Goal: Communication & Community: Answer question/provide support

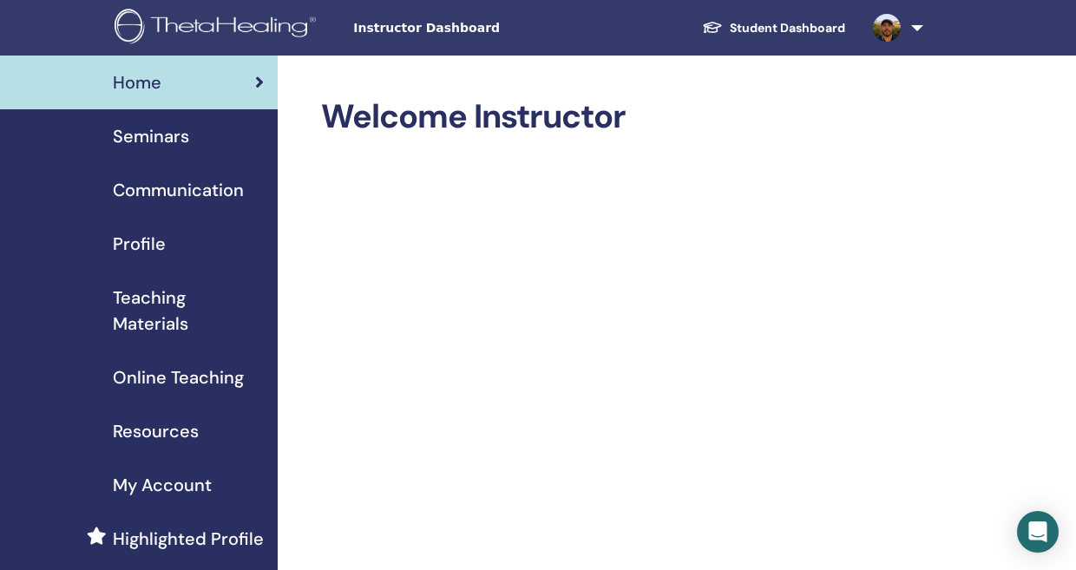
click at [912, 28] on link at bounding box center [894, 28] width 71 height 56
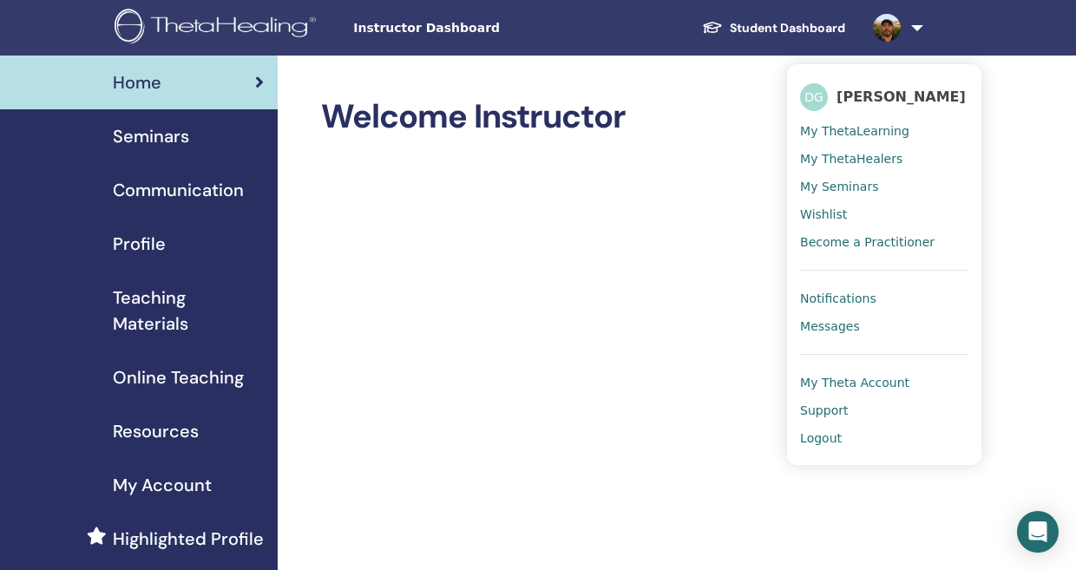
click at [852, 334] on span "Messages" at bounding box center [830, 327] width 60 height 16
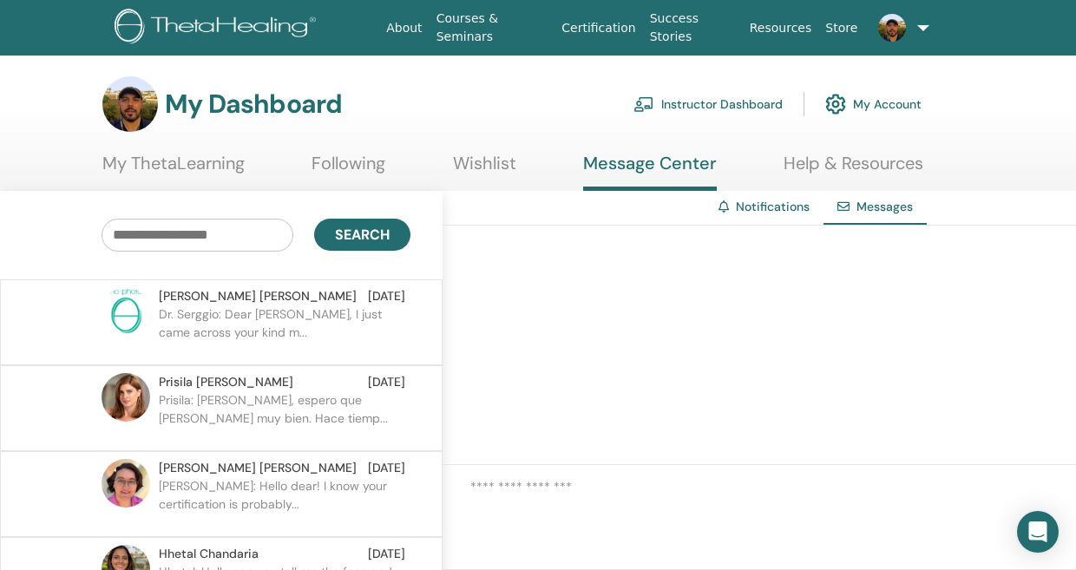
click at [231, 319] on p "Dr. Serggio: Dear [PERSON_NAME], I just came across your kind m..." at bounding box center [285, 332] width 252 height 52
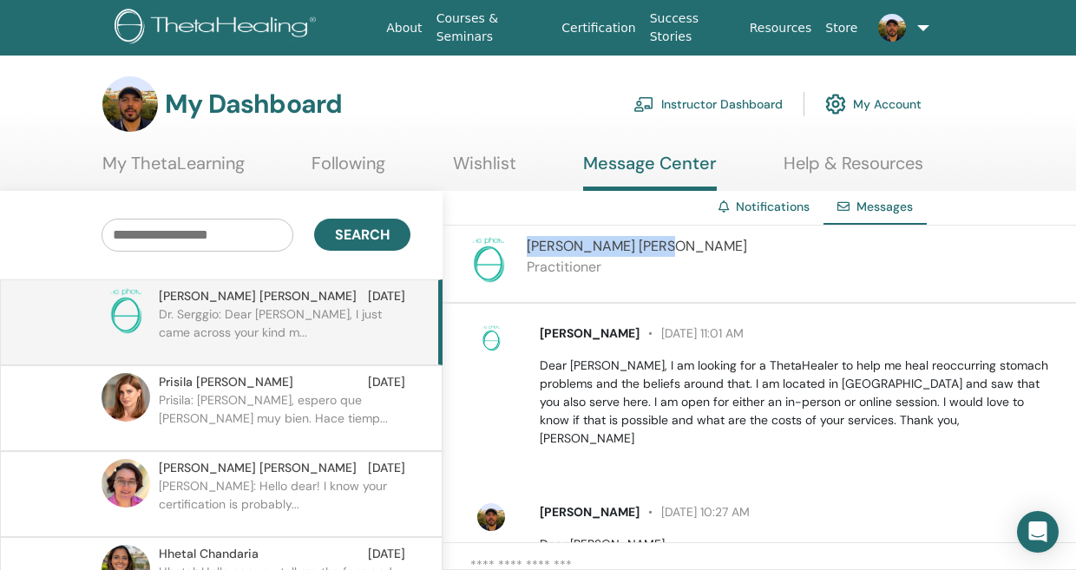
drag, startPoint x: 530, startPoint y: 244, endPoint x: 627, endPoint y: 245, distance: 97.2
click at [627, 245] on div "Christine Peine Practitioner" at bounding box center [760, 265] width 634 height 78
copy span "Christine Peine"
click at [190, 24] on img at bounding box center [218, 28] width 207 height 39
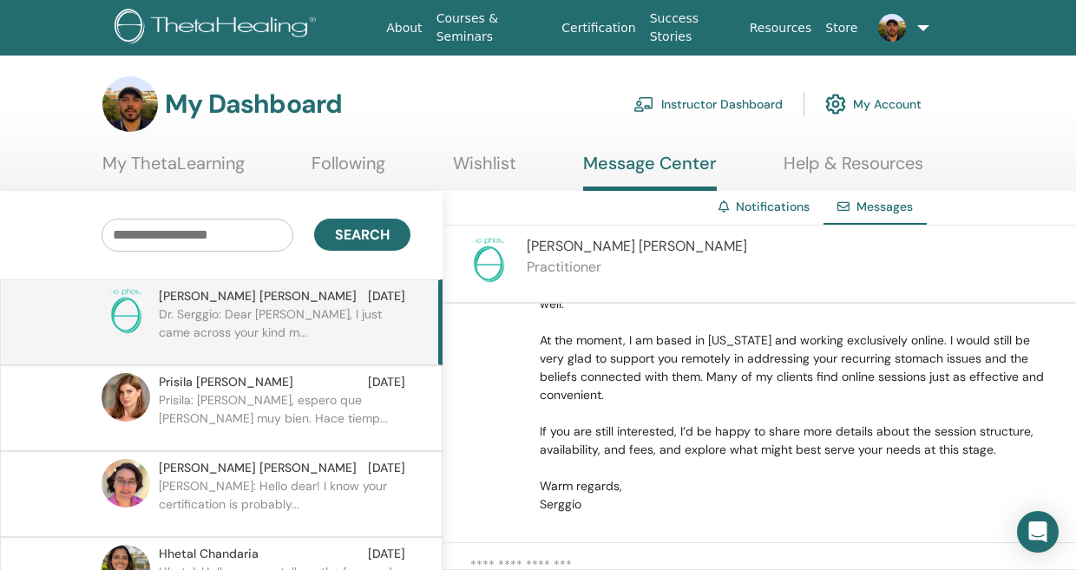
scroll to position [315, 0]
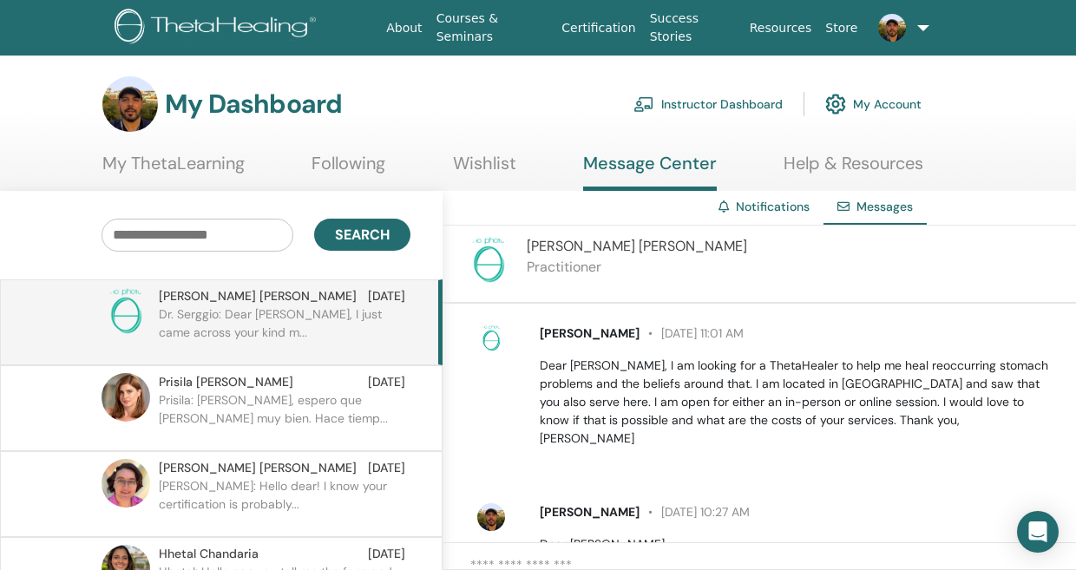
drag, startPoint x: 540, startPoint y: 333, endPoint x: 640, endPoint y: 338, distance: 99.9
click at [640, 338] on p "[PERSON_NAME] [DATE] 11:01 AM" at bounding box center [798, 334] width 517 height 18
copy span "[PERSON_NAME]"
click at [263, 23] on img at bounding box center [218, 28] width 207 height 39
